Goal: Transaction & Acquisition: Purchase product/service

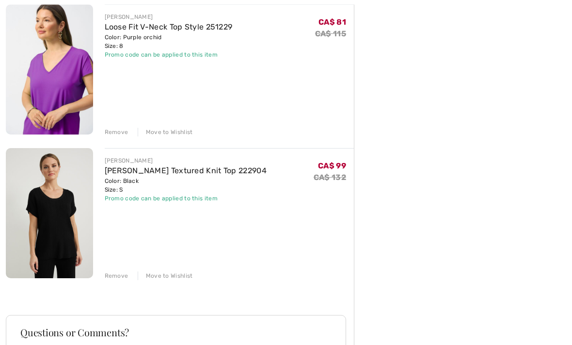
scroll to position [842, 0]
click at [68, 206] on img at bounding box center [49, 213] width 87 height 130
click at [71, 183] on img at bounding box center [49, 213] width 87 height 130
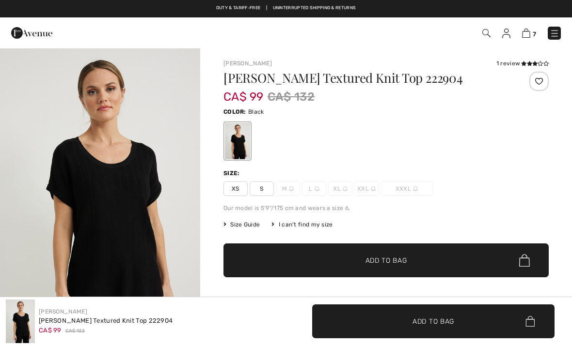
checkbox input "true"
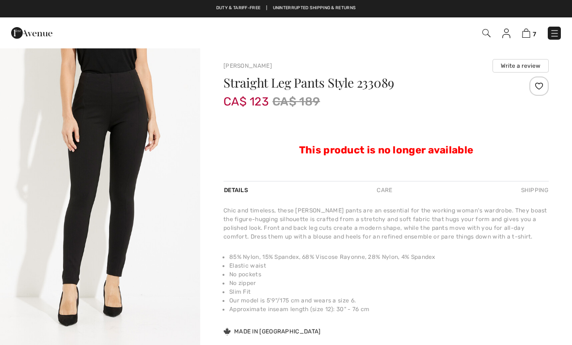
checkbox input "true"
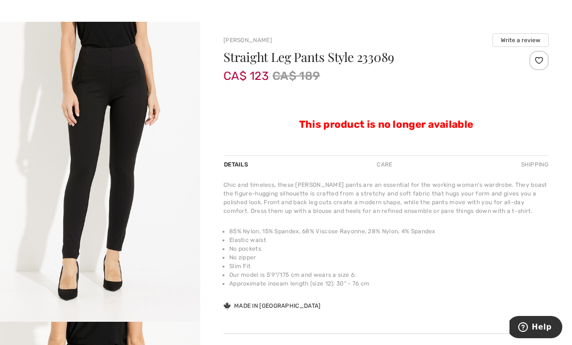
scroll to position [31, 0]
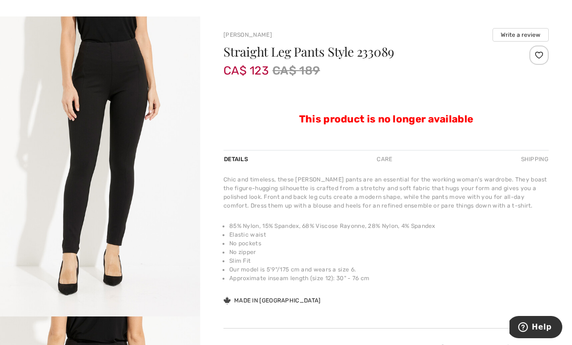
click at [141, 152] on img "1 / 6" at bounding box center [100, 166] width 200 height 300
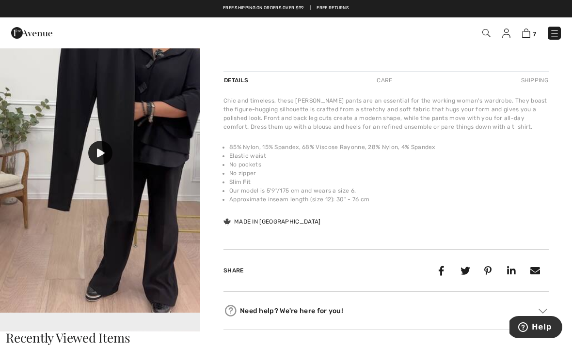
scroll to position [844, 0]
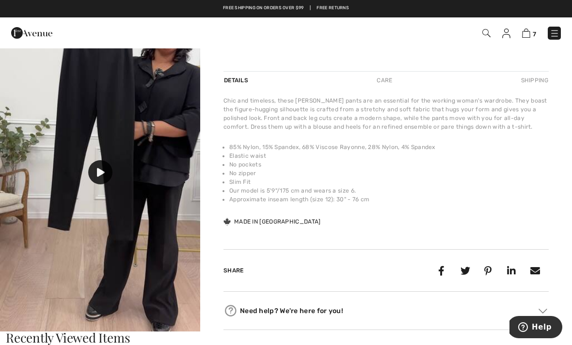
click at [103, 170] on icon at bounding box center [101, 172] width 8 height 9
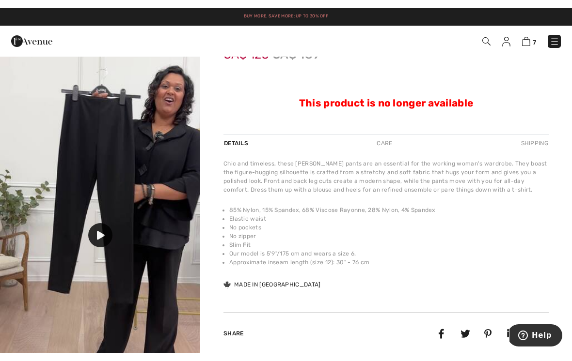
scroll to position [0, 0]
